Goal: Task Accomplishment & Management: Use online tool/utility

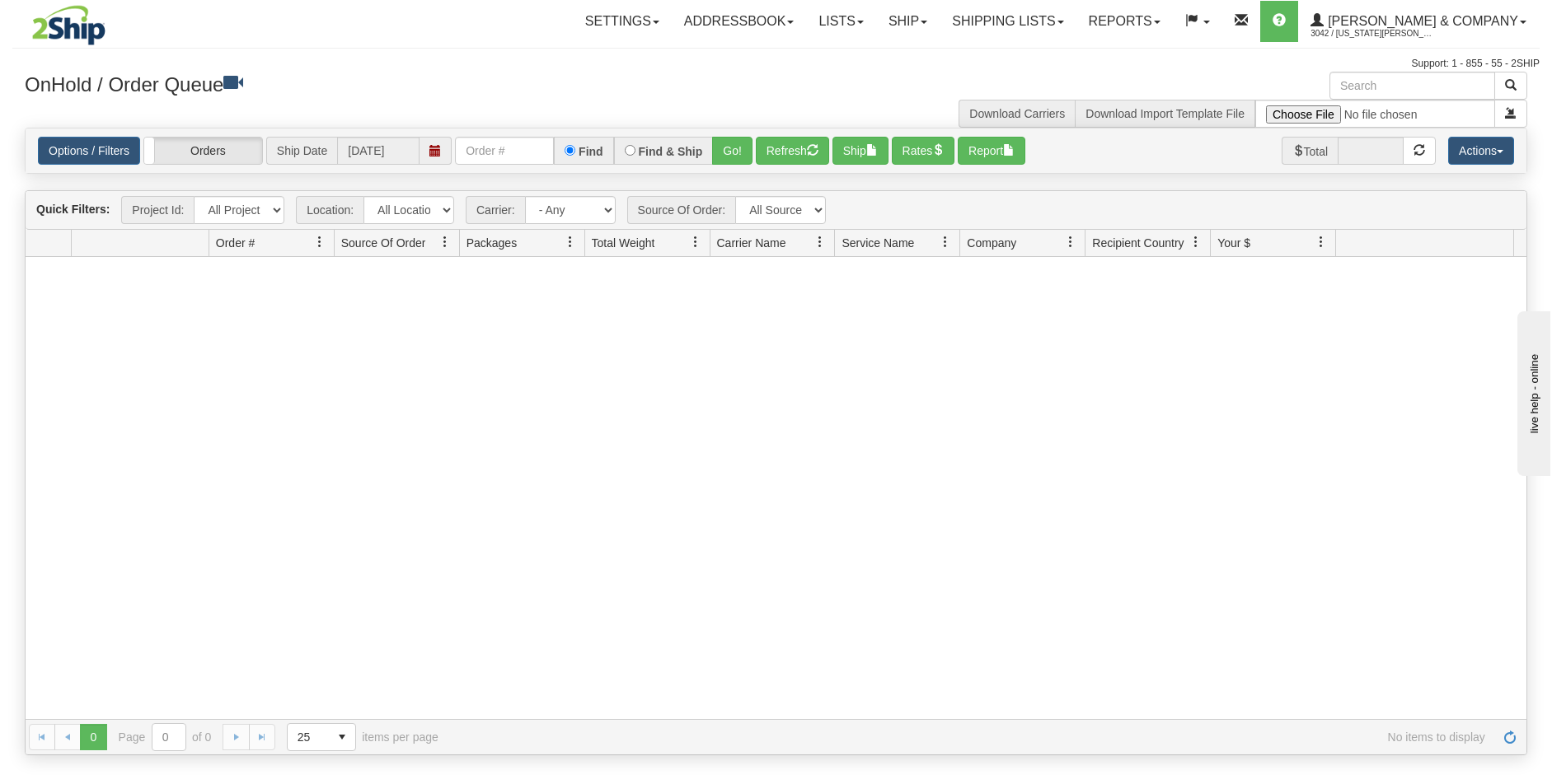
click at [481, 150] on input "text" at bounding box center [504, 150] width 99 height 28
type input "OYATPT-903188"
click at [731, 153] on button "Go!" at bounding box center [732, 150] width 40 height 28
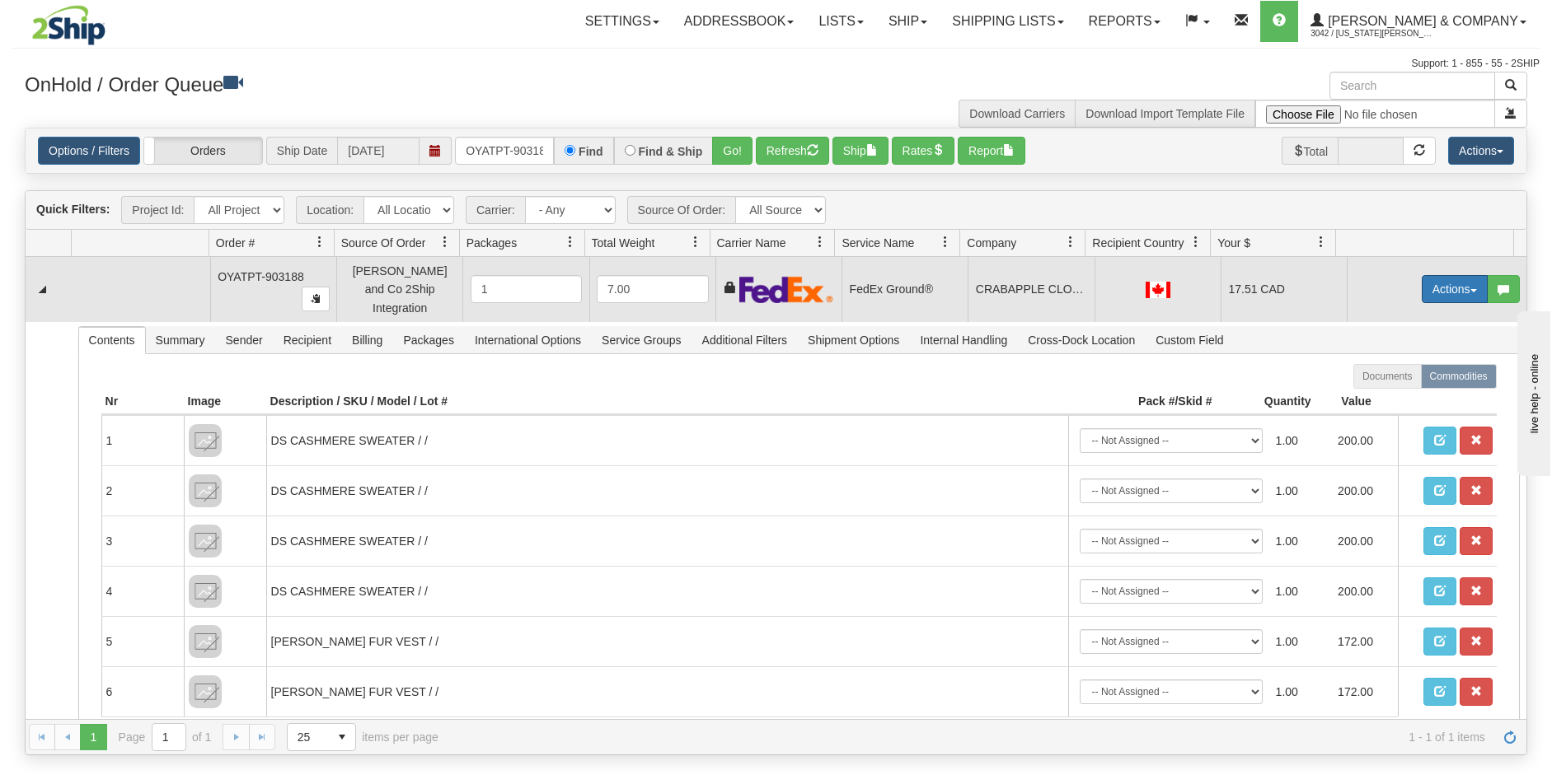
click at [1438, 285] on button "Actions" at bounding box center [1454, 289] width 66 height 28
click at [1395, 384] on link "Ship" at bounding box center [1420, 384] width 132 height 21
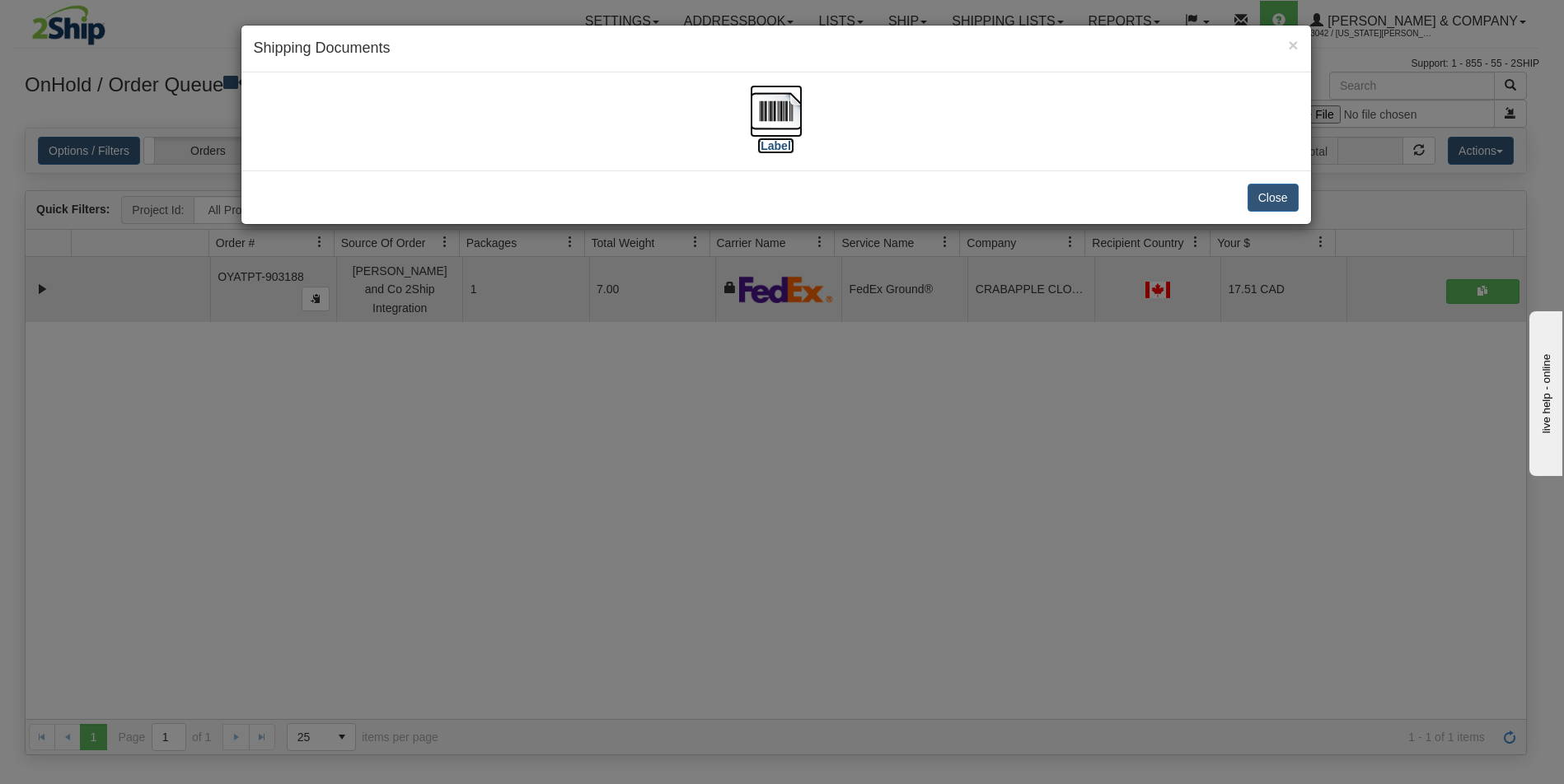
click at [760, 121] on img at bounding box center [776, 112] width 53 height 53
click at [953, 714] on div "× Shipping Documents [Label] Close" at bounding box center [782, 392] width 1564 height 784
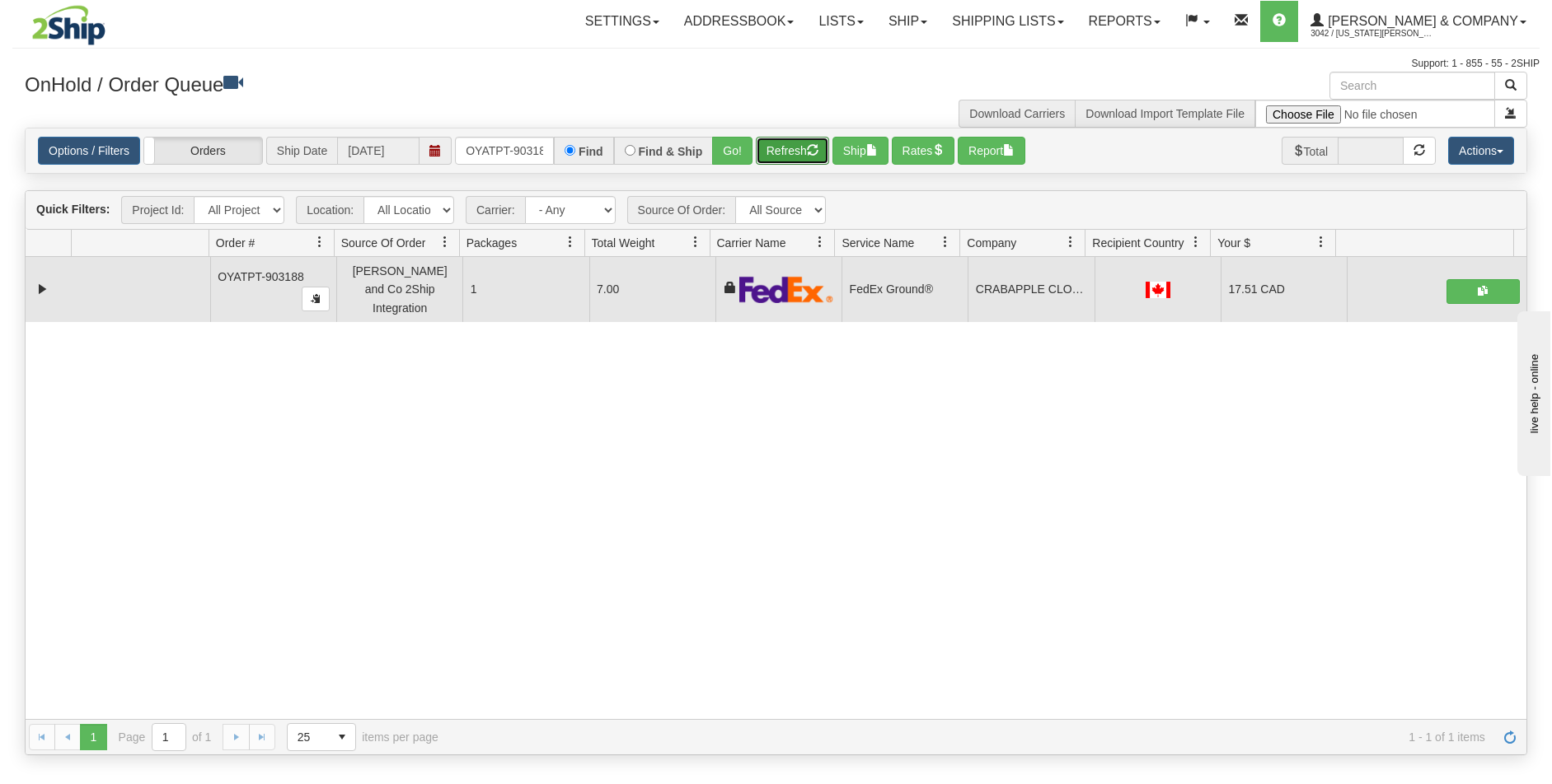
click at [815, 137] on button "Refresh" at bounding box center [792, 150] width 73 height 28
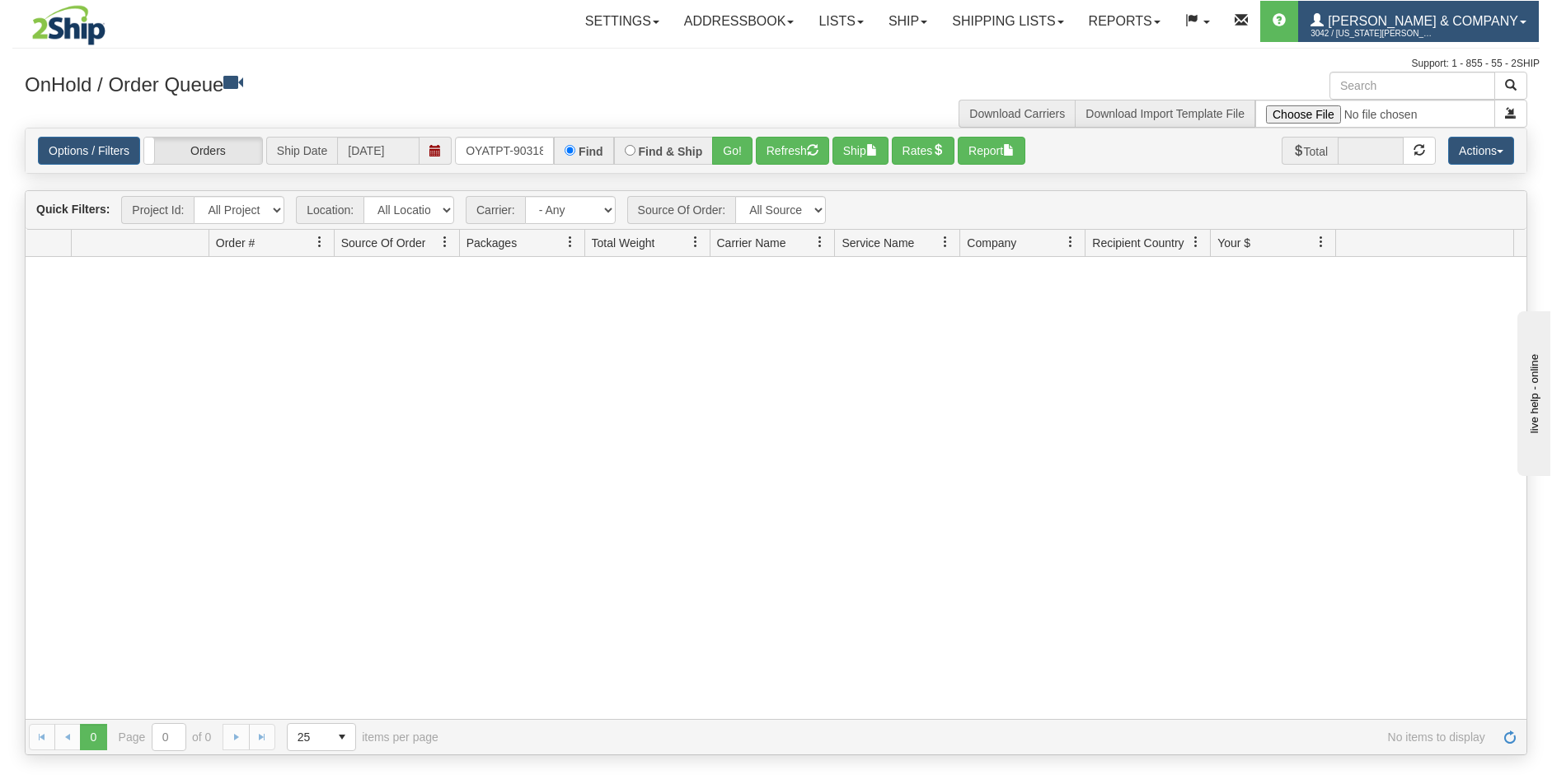
click at [1498, 21] on span "[PERSON_NAME] & Company" at bounding box center [1420, 20] width 195 height 14
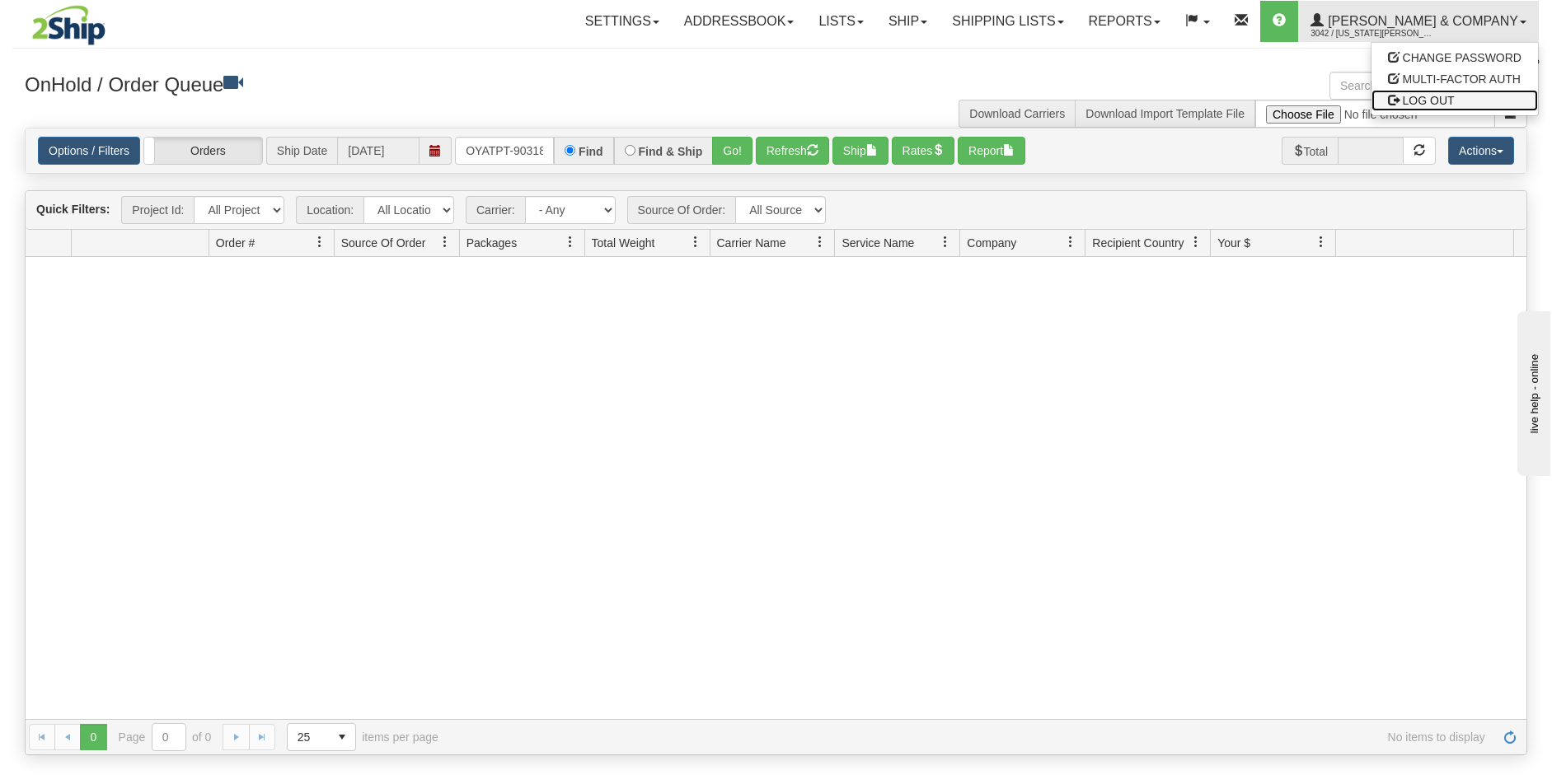
click at [1417, 101] on span "LOG OUT" at bounding box center [1428, 101] width 52 height 13
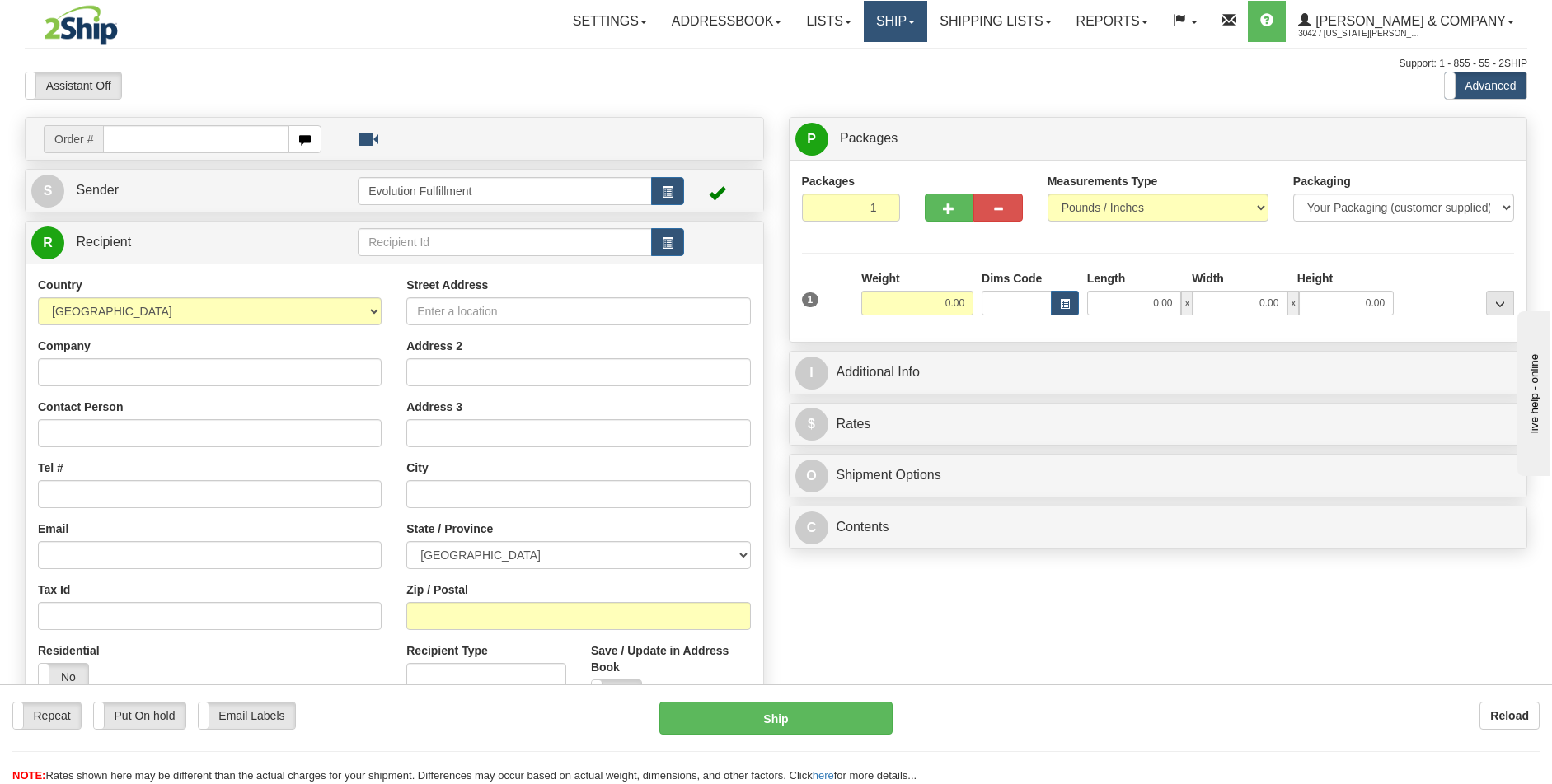
click at [927, 19] on link "Ship" at bounding box center [895, 21] width 63 height 41
click at [910, 84] on span "OnHold / Order Queue" at bounding box center [851, 79] width 116 height 13
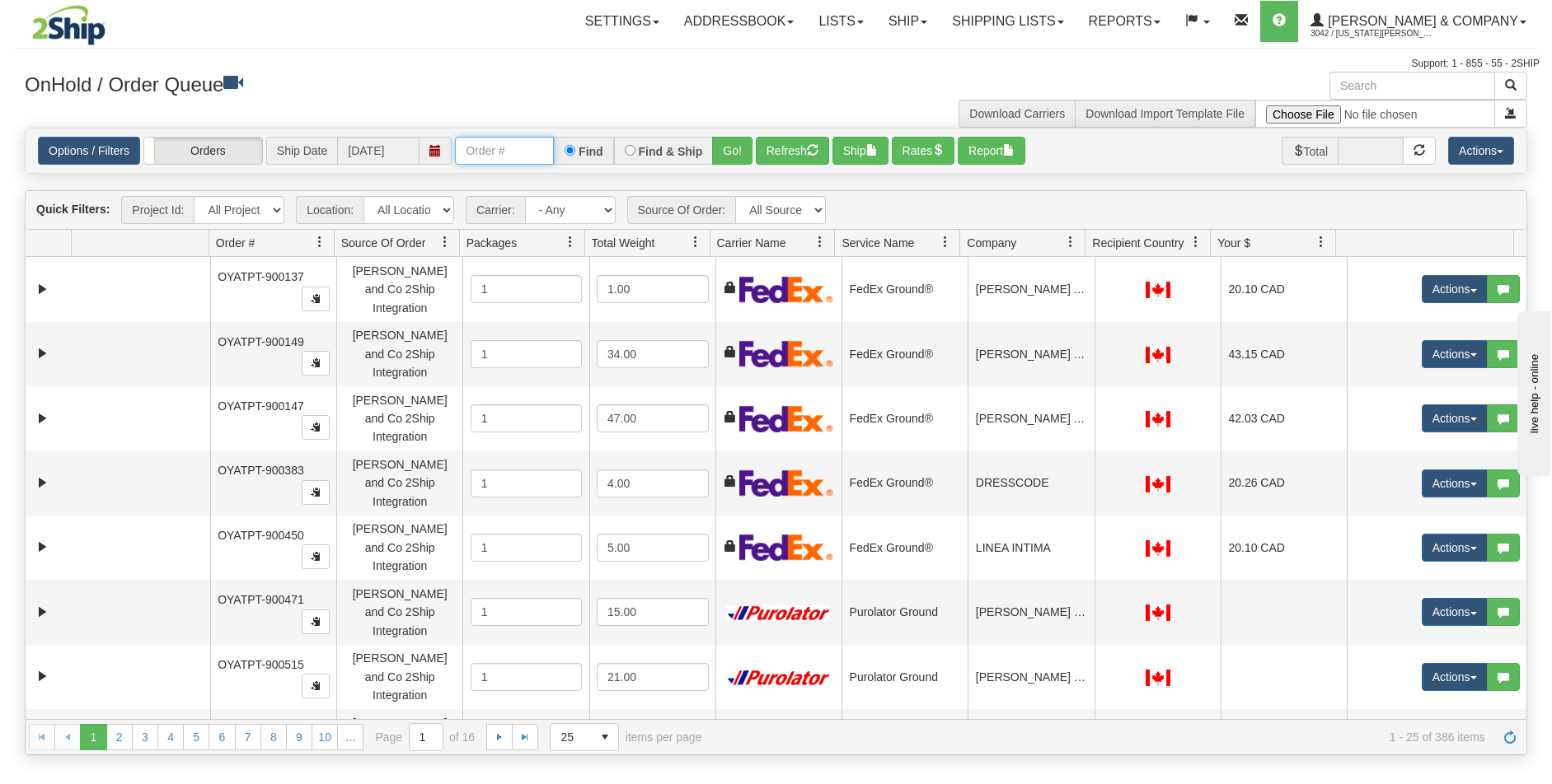
click at [500, 145] on input "text" at bounding box center [504, 150] width 99 height 28
type input "OYATPT-903177"
click at [745, 145] on button "Go!" at bounding box center [732, 150] width 40 height 28
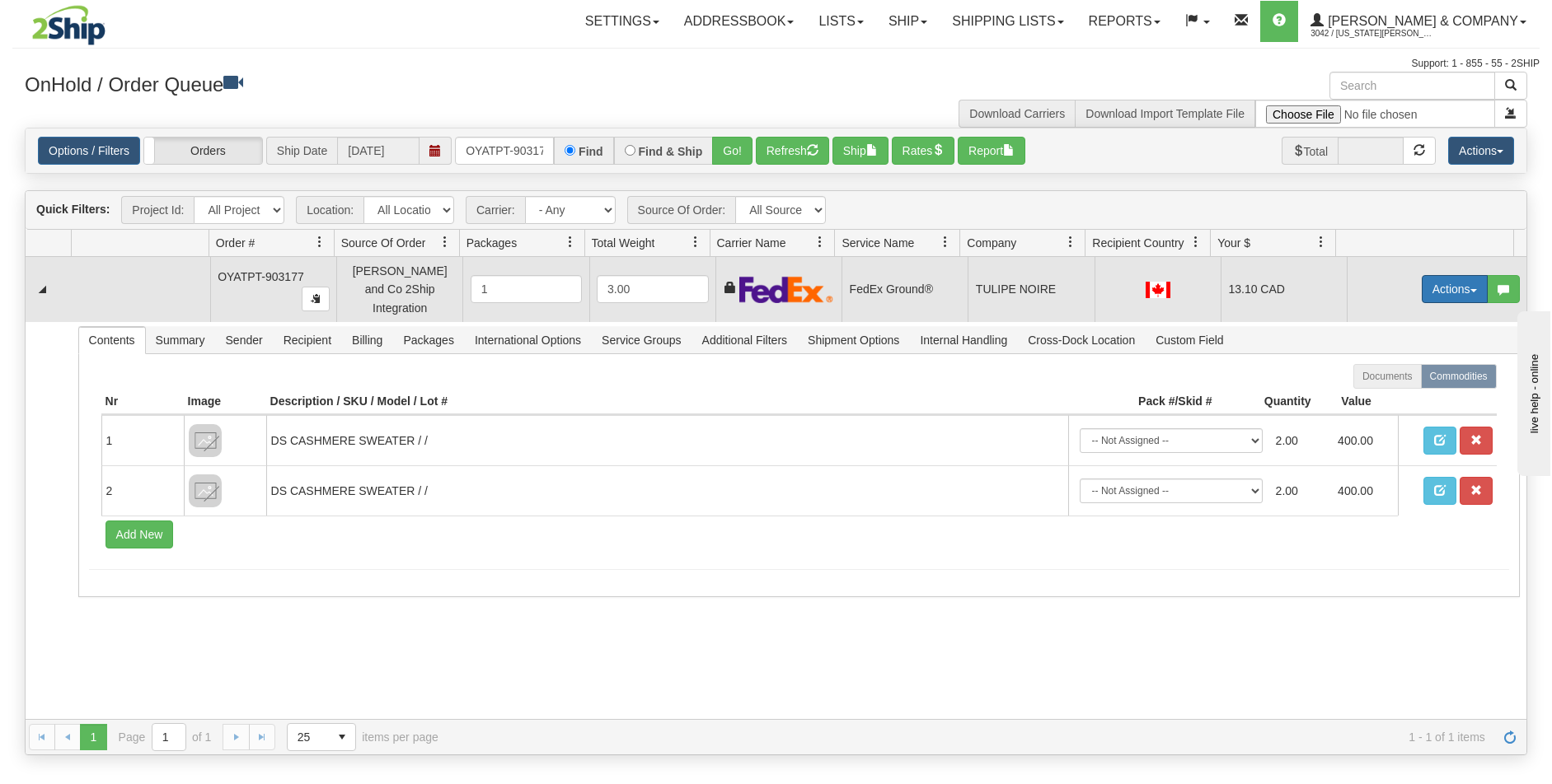
click at [1447, 285] on button "Actions" at bounding box center [1454, 289] width 66 height 28
click at [1396, 378] on link "Ship" at bounding box center [1420, 384] width 132 height 21
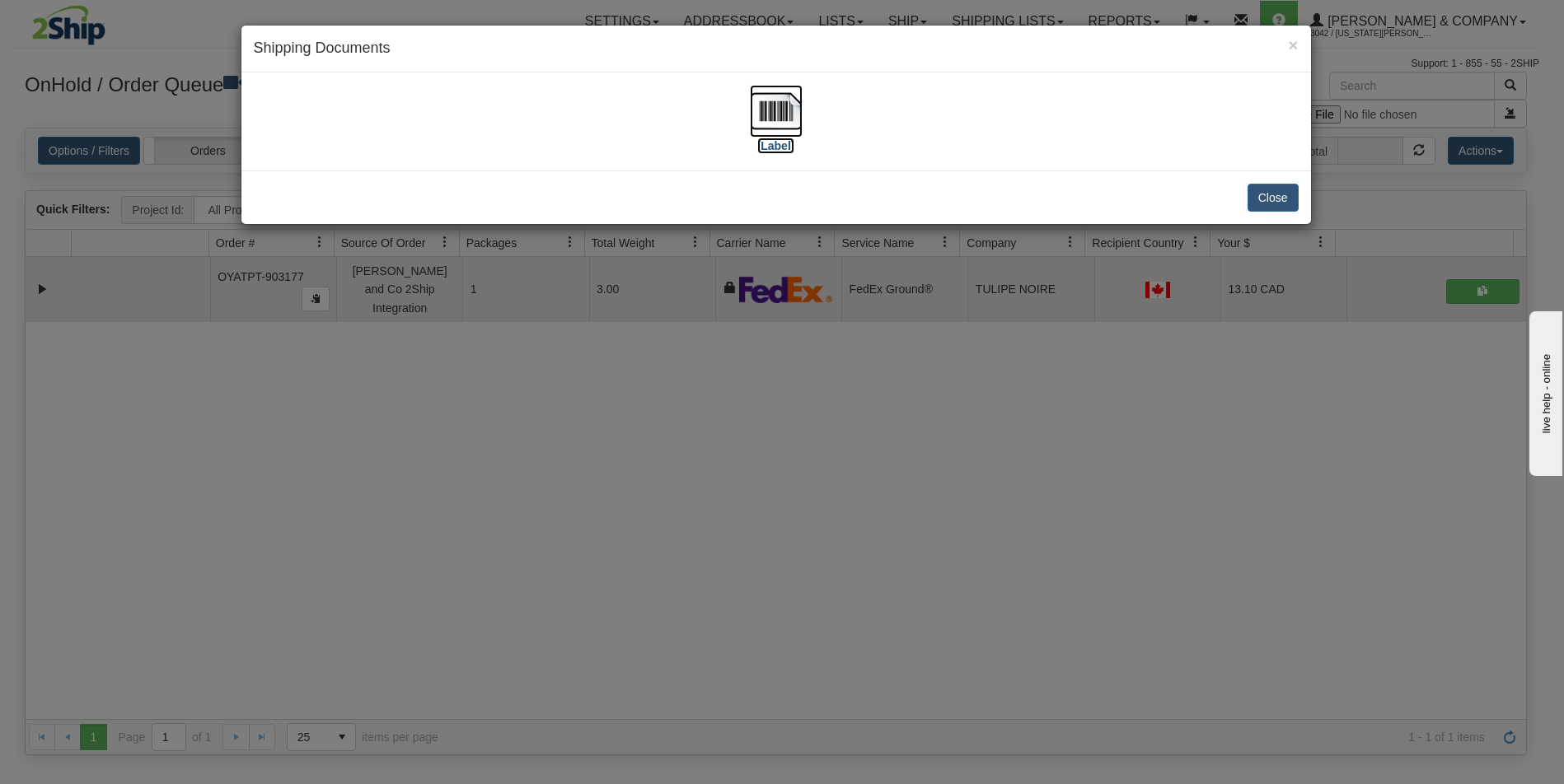
click at [780, 102] on img at bounding box center [776, 112] width 53 height 53
click at [998, 524] on div "× Shipping Documents [Label] Close" at bounding box center [782, 392] width 1564 height 784
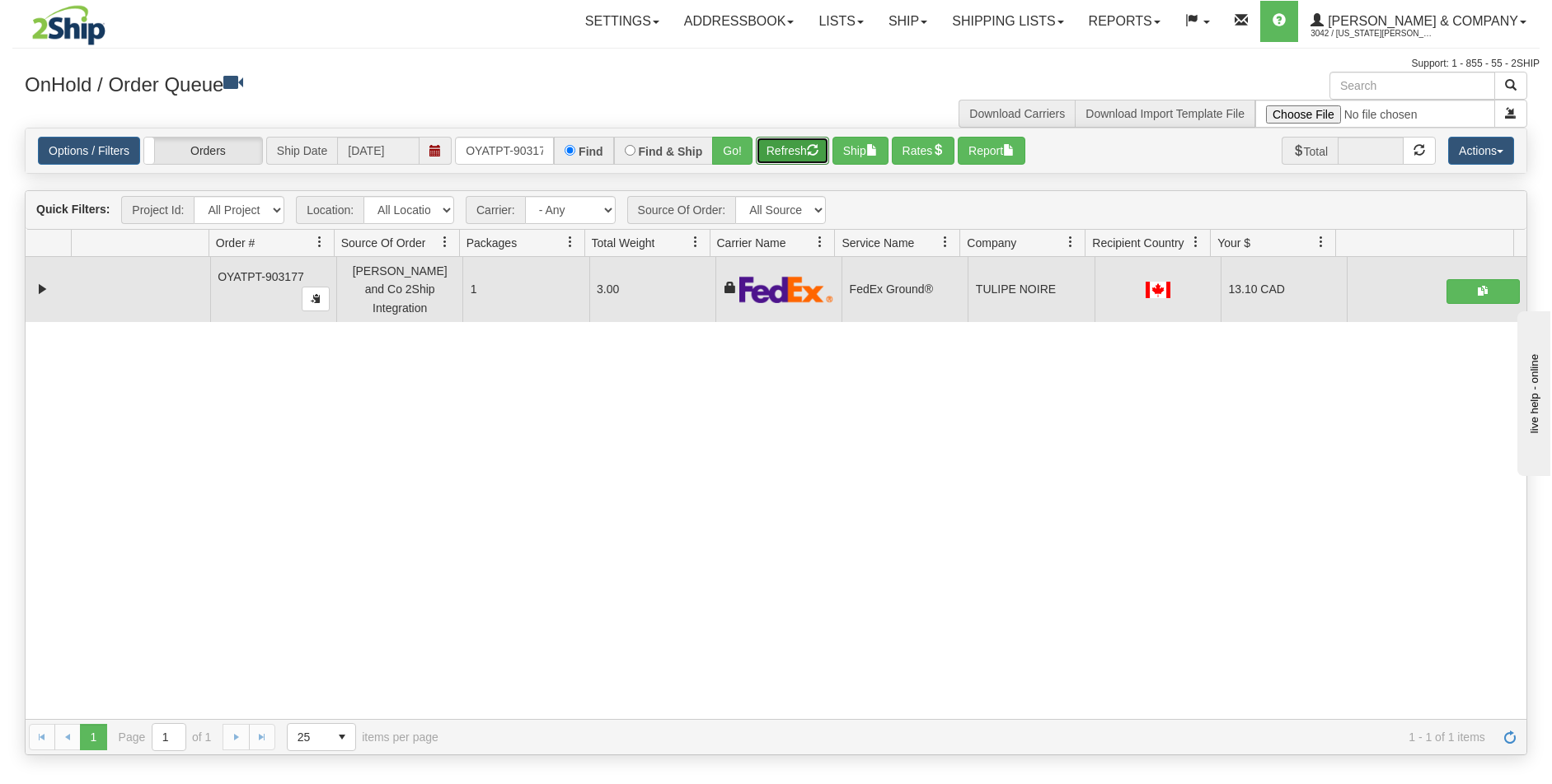
click at [815, 151] on span "button" at bounding box center [813, 150] width 12 height 12
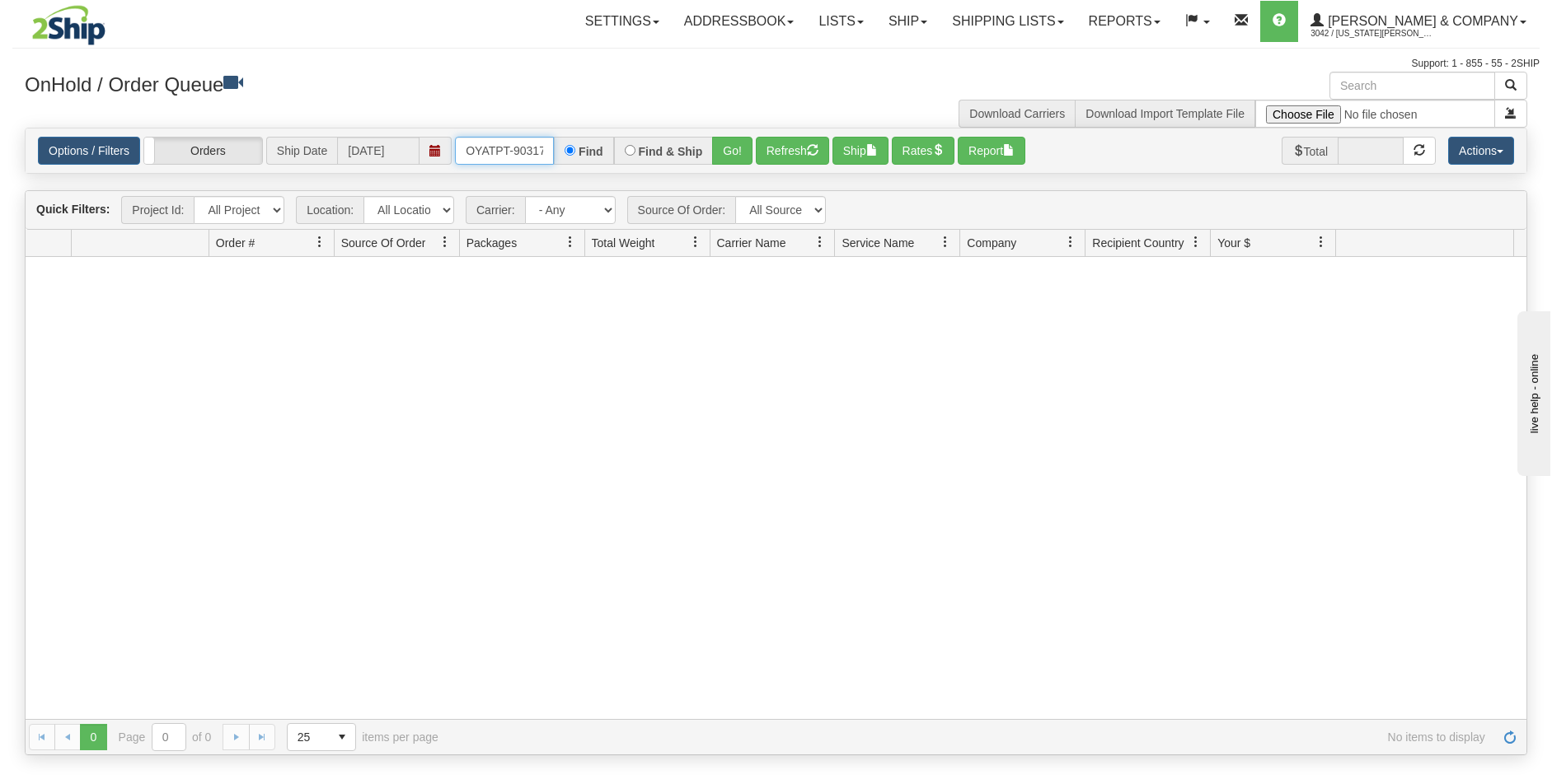
scroll to position [0, 9]
drag, startPoint x: 467, startPoint y: 154, endPoint x: 705, endPoint y: 167, distance: 238.4
click at [705, 167] on div "Options / Filters Group Shipments Orders Ship Date [DATE] OYATPT-903177 Find Fi…" at bounding box center [776, 150] width 1501 height 45
click at [1540, 19] on div "Toggle navigation Settings Shipping Preferences Fields Preferences New" at bounding box center [776, 392] width 1552 height 784
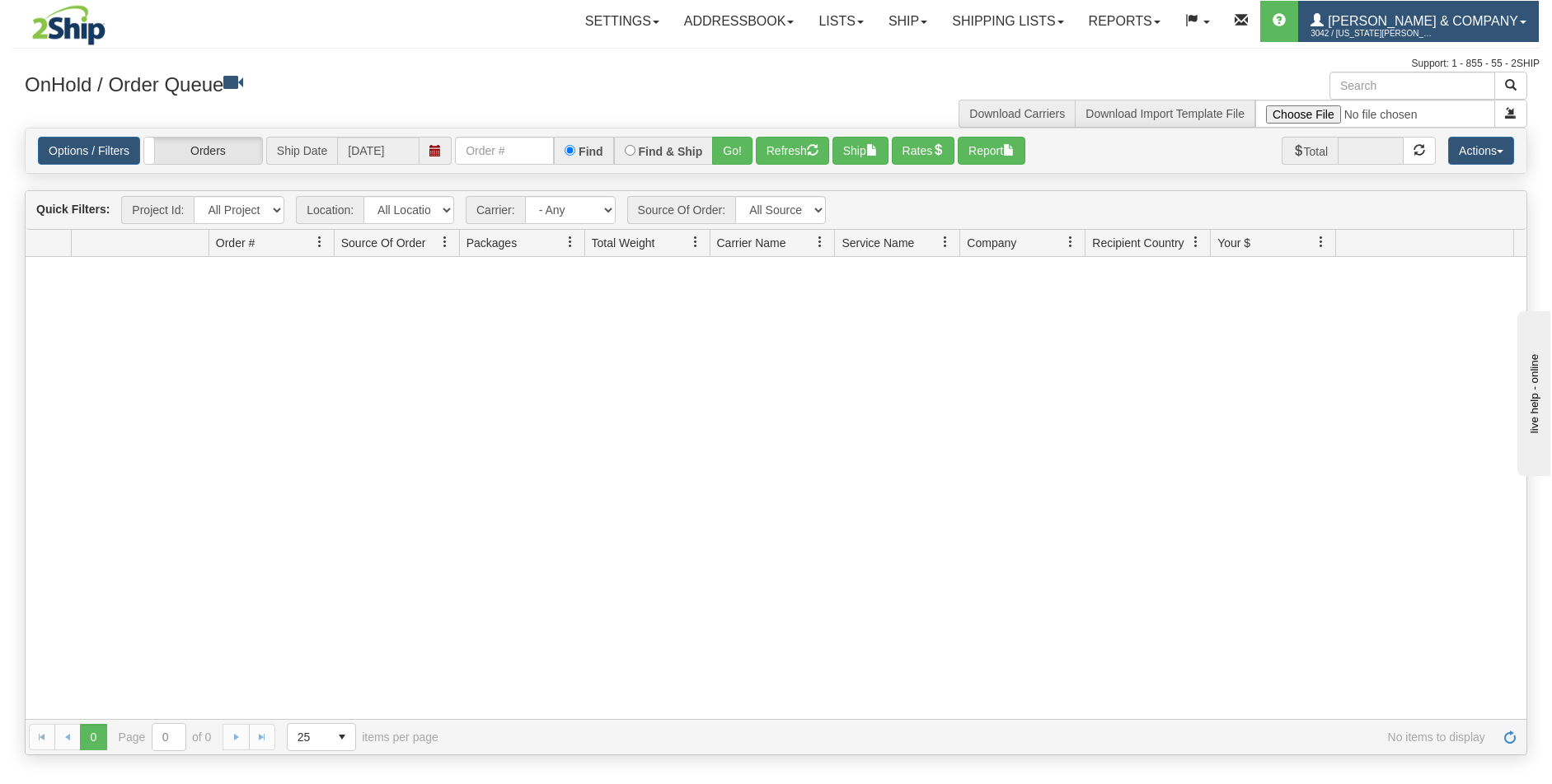
click at [1525, 21] on span at bounding box center [1523, 23] width 6 height 4
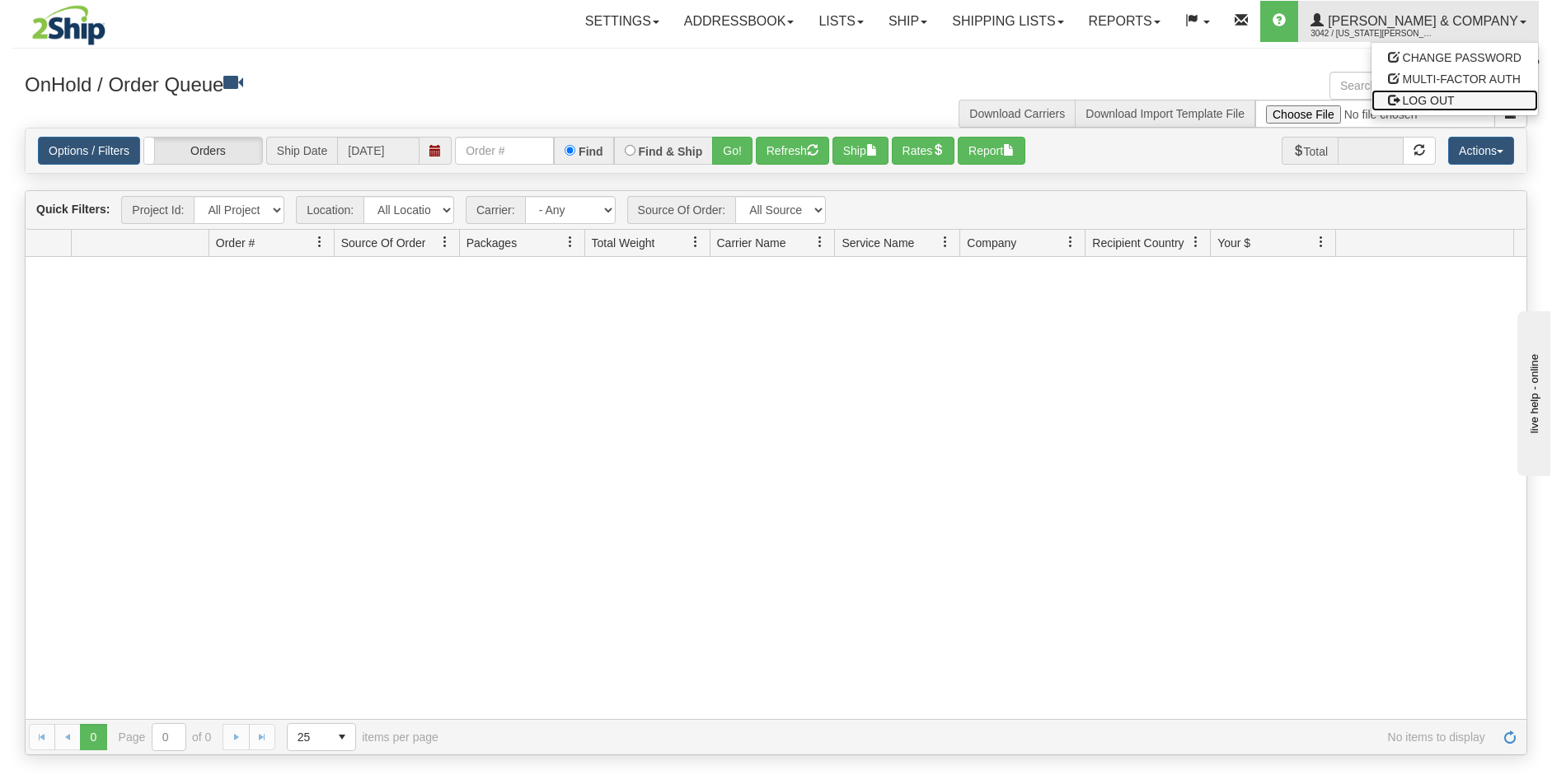
click at [1446, 95] on span "LOG OUT" at bounding box center [1428, 101] width 52 height 13
